Goal: Find contact information: Find contact information

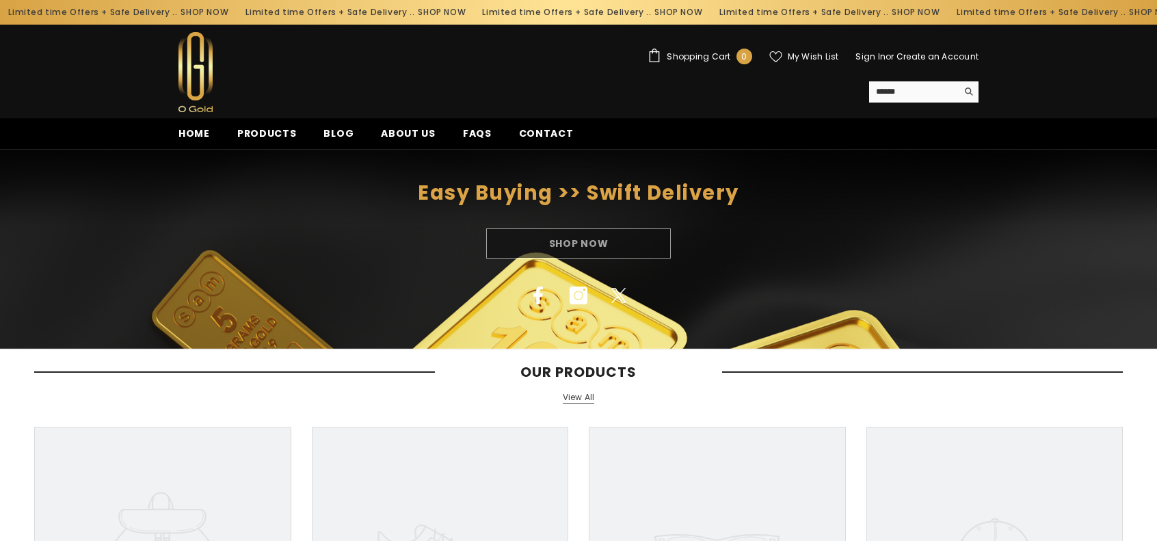
click at [279, 5] on div "Limited time Offers + Safe Delivery .. SHOP NOW" at bounding box center [351, 12] width 237 height 22
click at [283, 138] on span "Products" at bounding box center [267, 134] width 60 height 14
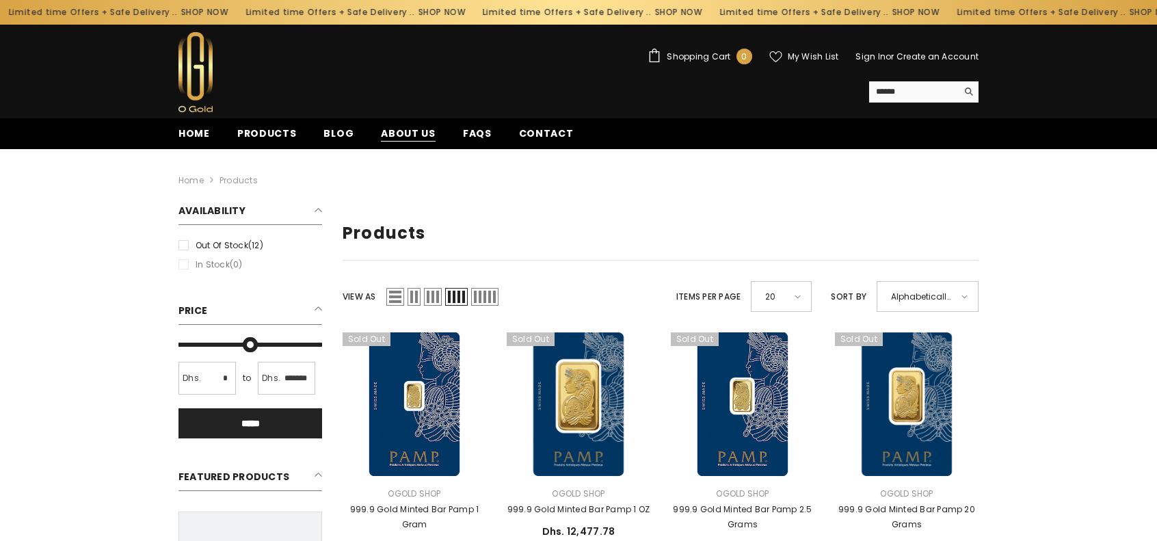
click at [406, 135] on span "About us" at bounding box center [408, 134] width 55 height 14
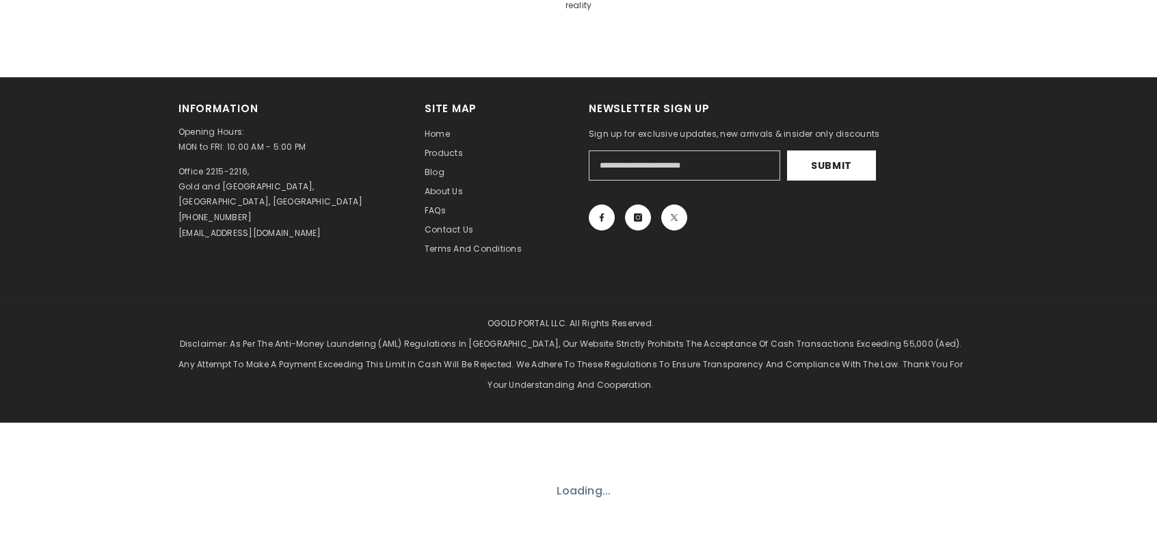
scroll to position [747, 0]
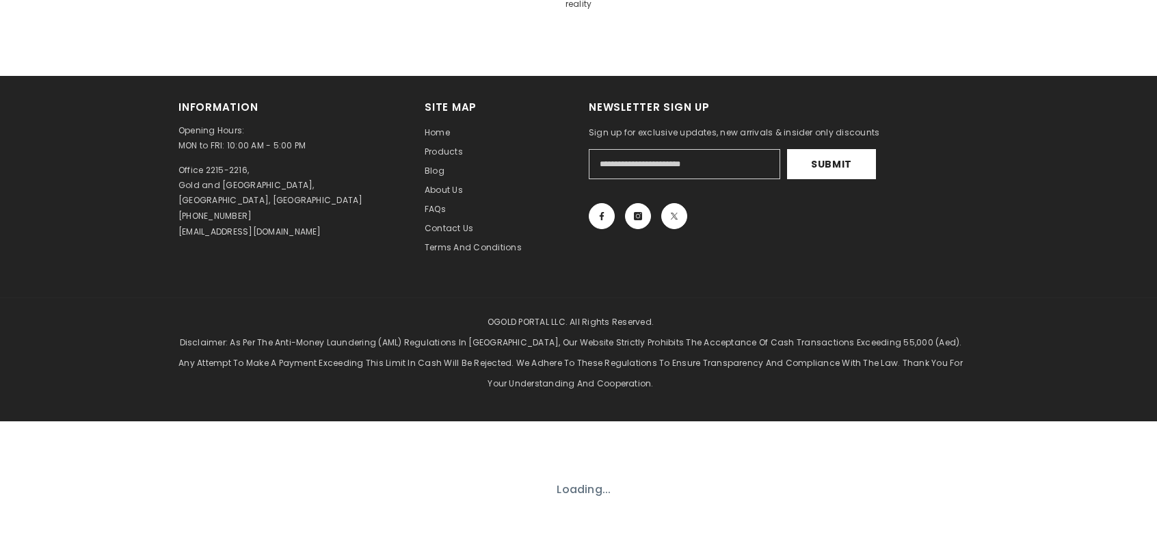
drag, startPoint x: 255, startPoint y: 205, endPoint x: 217, endPoint y: 211, distance: 38.9
click at [215, 211] on div "Opening Hours: MON to FRI: 10:00 AM - 5:00 PM Office 2215-2216, Gold and Diamon…" at bounding box center [292, 181] width 226 height 116
drag, startPoint x: 310, startPoint y: 225, endPoint x: 159, endPoint y: 209, distance: 152.1
click at [159, 209] on div "Information Opening Hours: MON to FRI: 10:00 AM - 5:00 PM Office 2215-2216, Gol…" at bounding box center [578, 187] width 1157 height 222
copy p "[EMAIL_ADDRESS][DOMAIN_NAME]"
